Goal: Transaction & Acquisition: Book appointment/travel/reservation

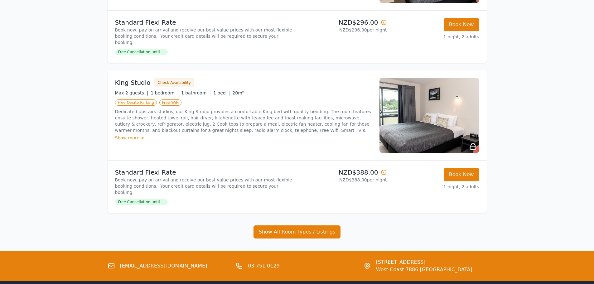
scroll to position [214, 0]
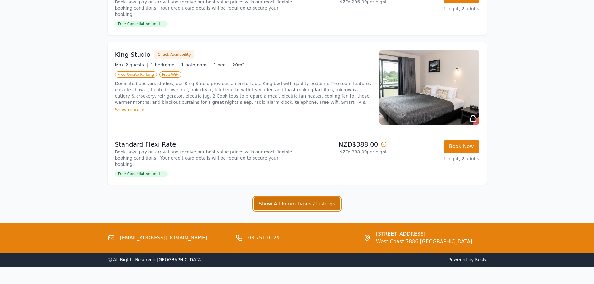
click at [290, 197] on button "Show All Room Types / Listings" at bounding box center [297, 203] width 87 height 13
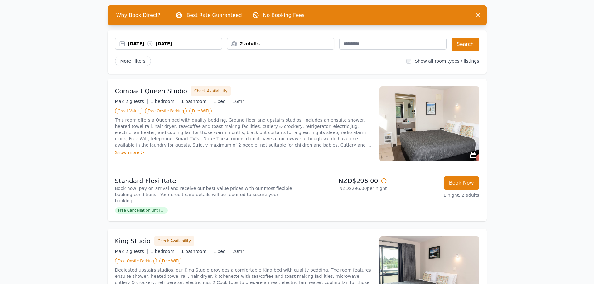
scroll to position [27, 0]
